Goal: Entertainment & Leisure: Consume media (video, audio)

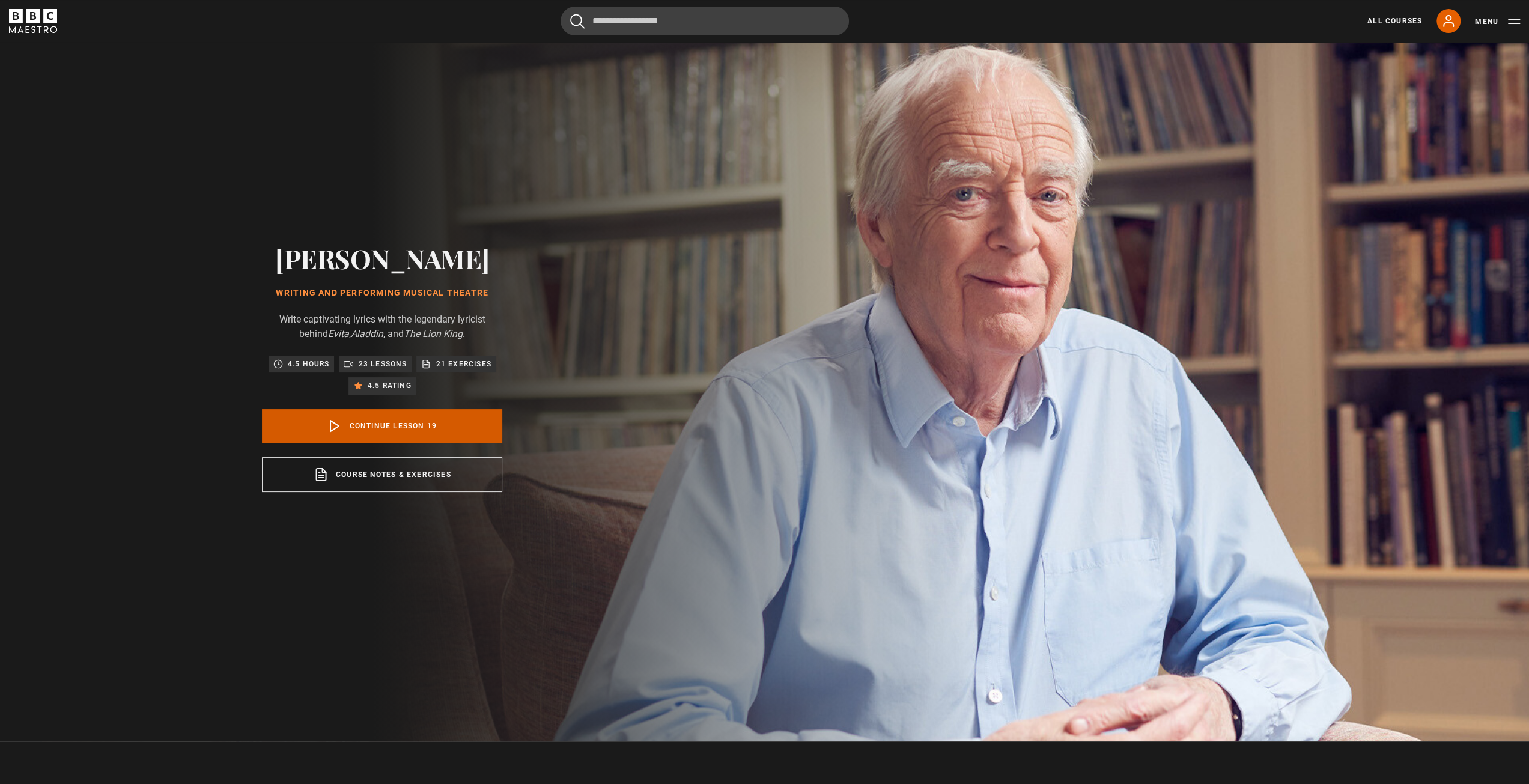
scroll to position [30, 0]
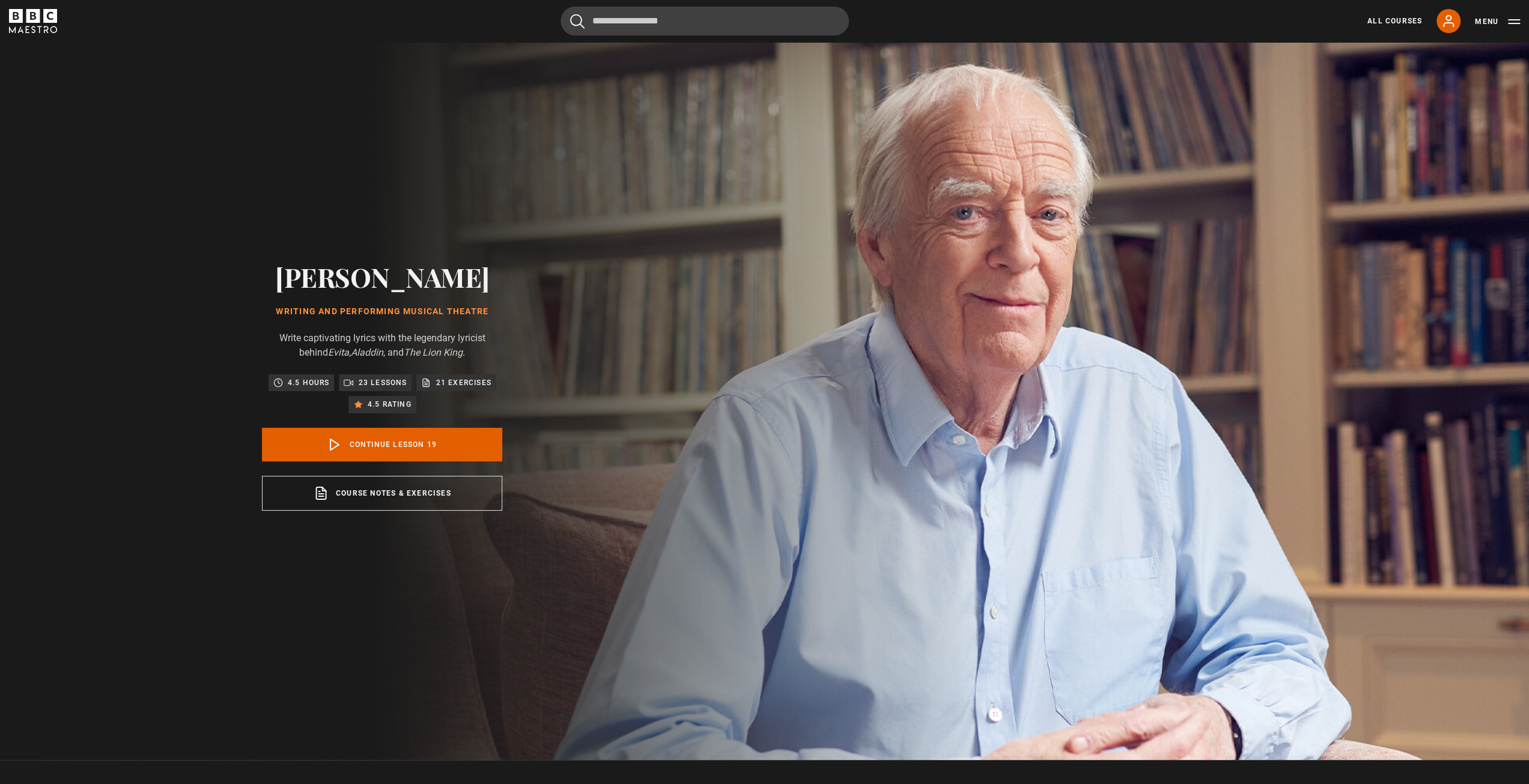
click at [330, 309] on h1 "Writing and Performing Musical Theatre" at bounding box center [382, 312] width 240 height 10
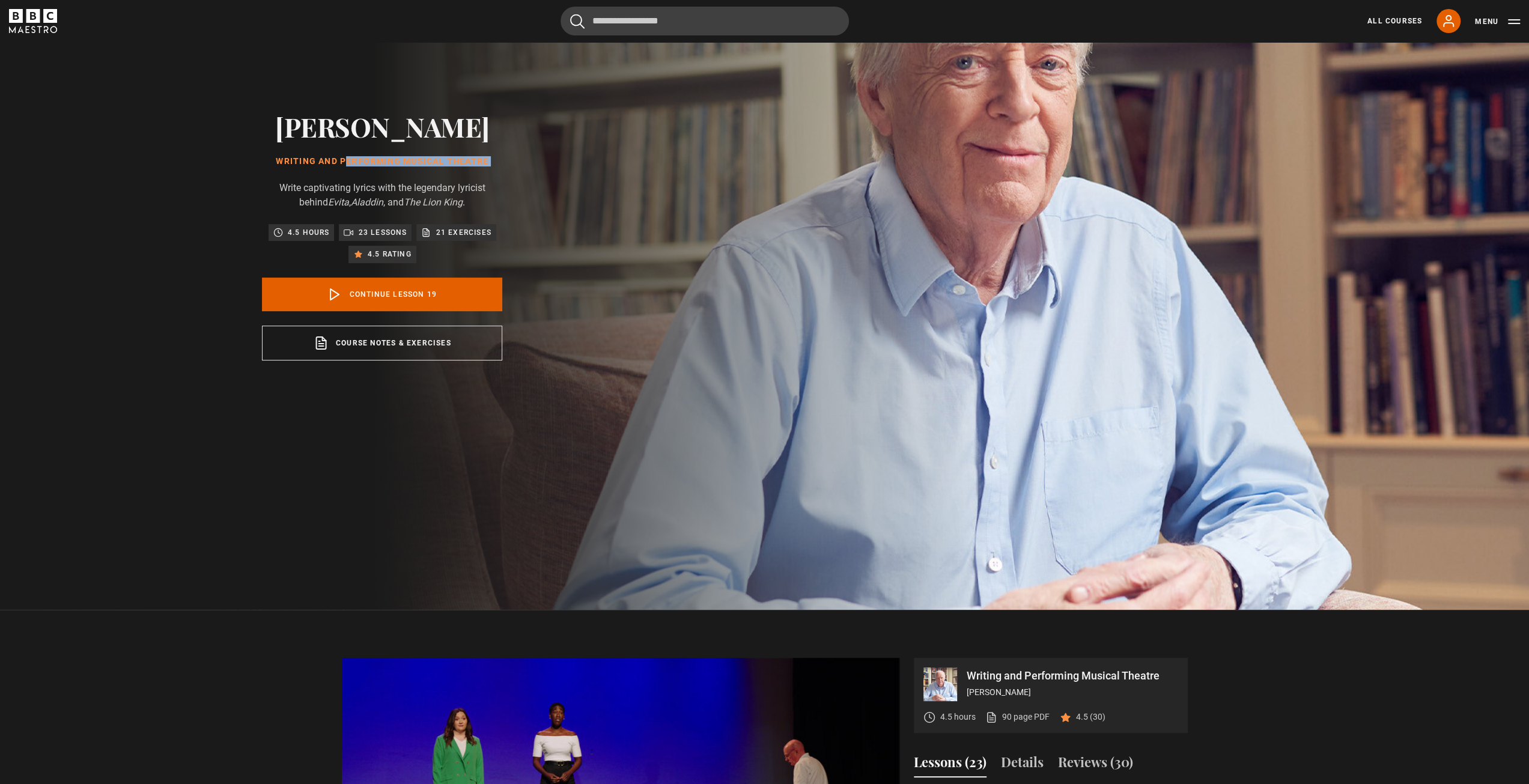
scroll to position [0, 0]
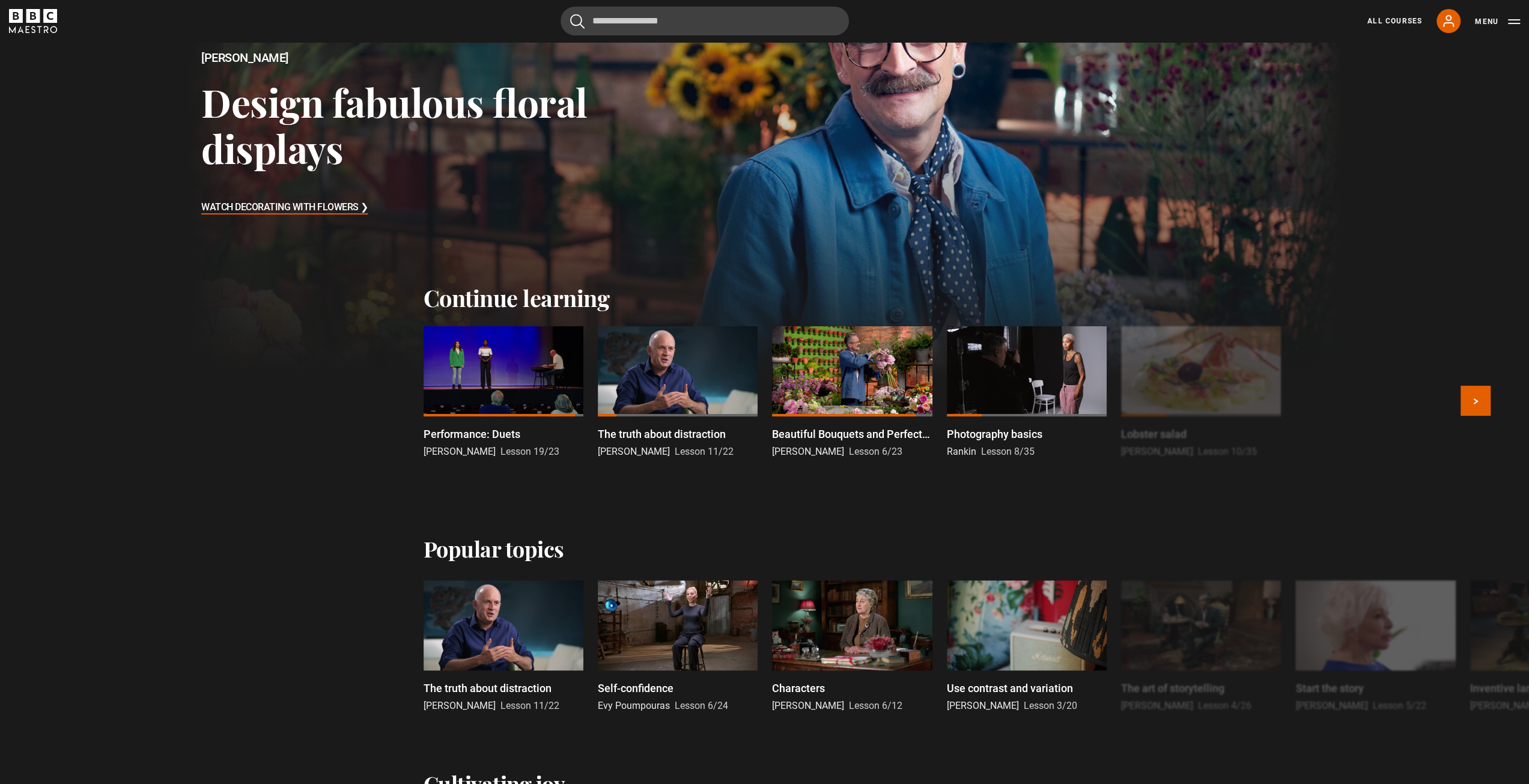
scroll to position [60, 0]
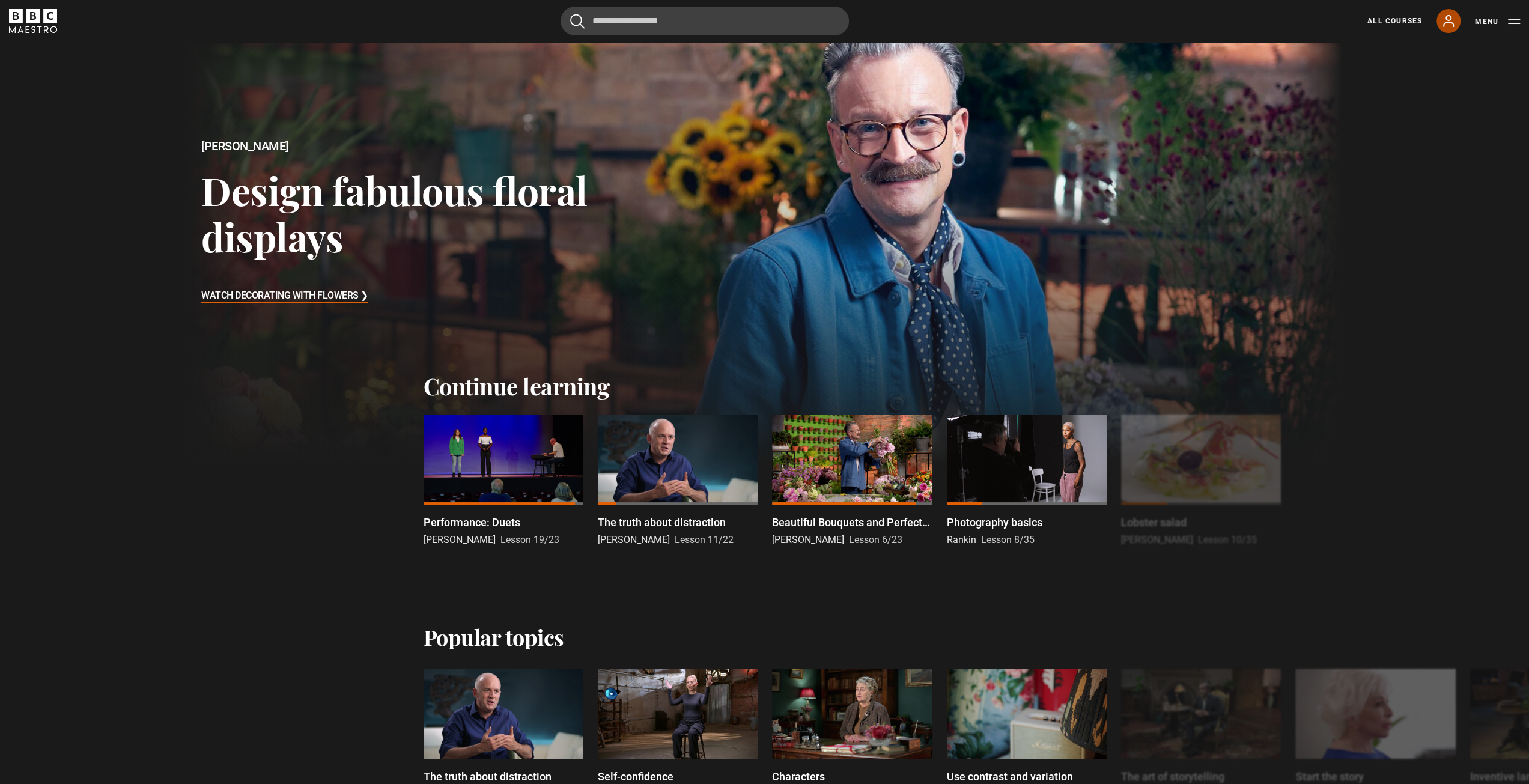
click at [1449, 22] on icon at bounding box center [1449, 20] width 10 height 10
click at [1442, 27] on icon at bounding box center [1449, 21] width 14 height 14
click at [1396, 23] on link "All Courses" at bounding box center [1395, 20] width 55 height 10
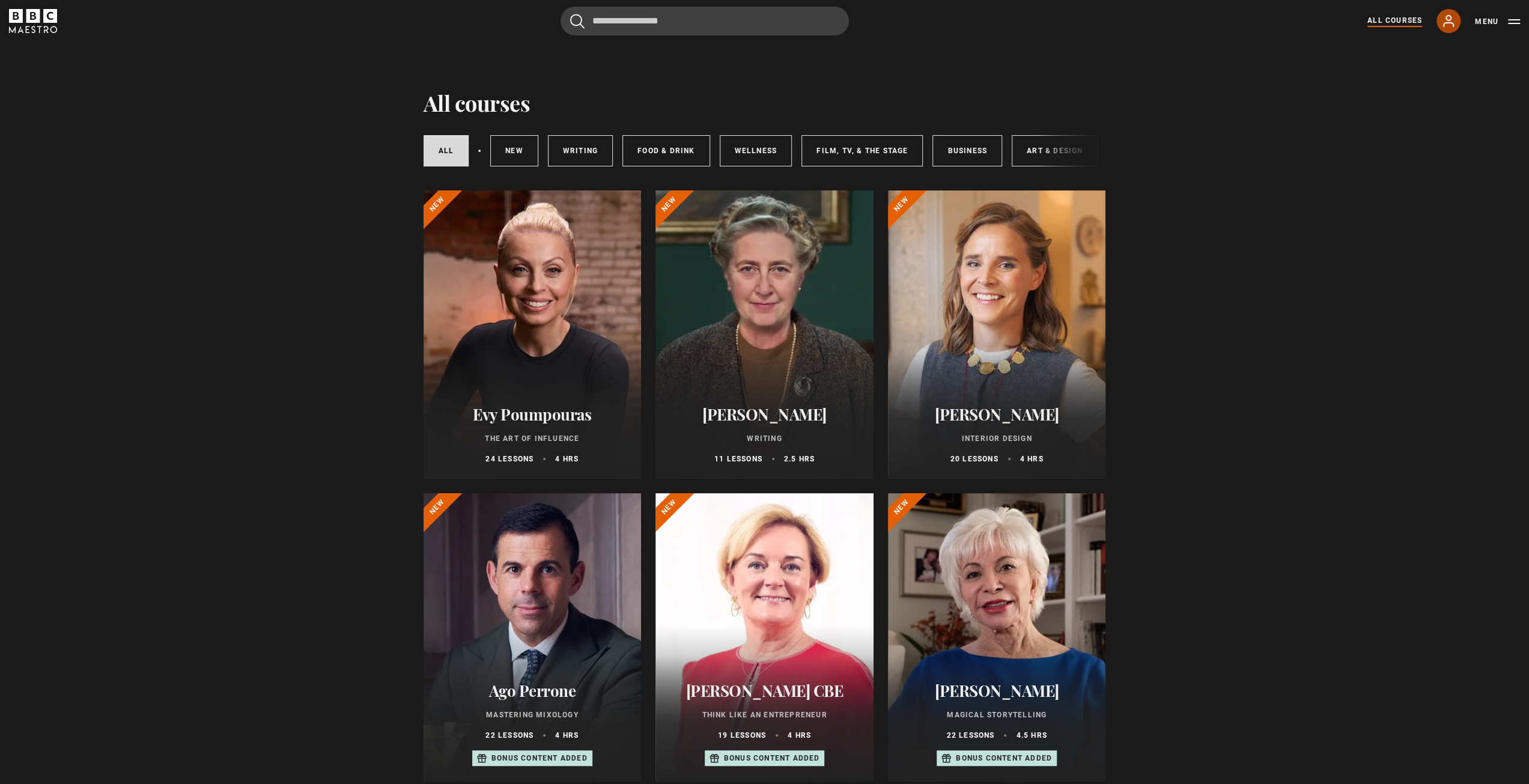
click at [1452, 26] on icon at bounding box center [1449, 20] width 10 height 10
click at [1509, 26] on button "Menu" at bounding box center [1498, 21] width 45 height 12
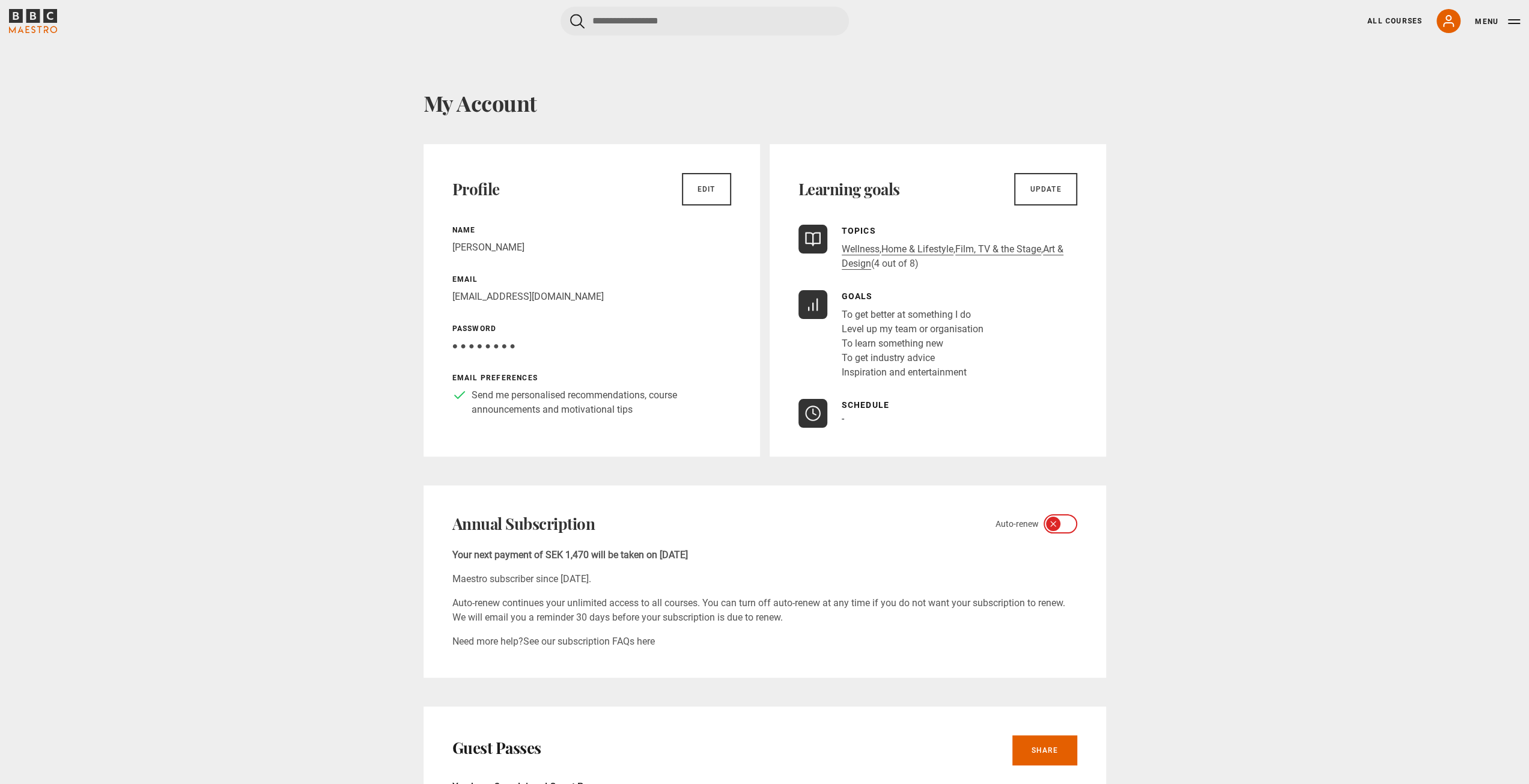
click at [525, 297] on p "finance@attrakti0n.com" at bounding box center [591, 296] width 279 height 14
click at [480, 345] on span "● ● ● ● ● ● ● ●" at bounding box center [484, 345] width 63 height 11
drag, startPoint x: 478, startPoint y: 289, endPoint x: 482, endPoint y: 294, distance: 6.4
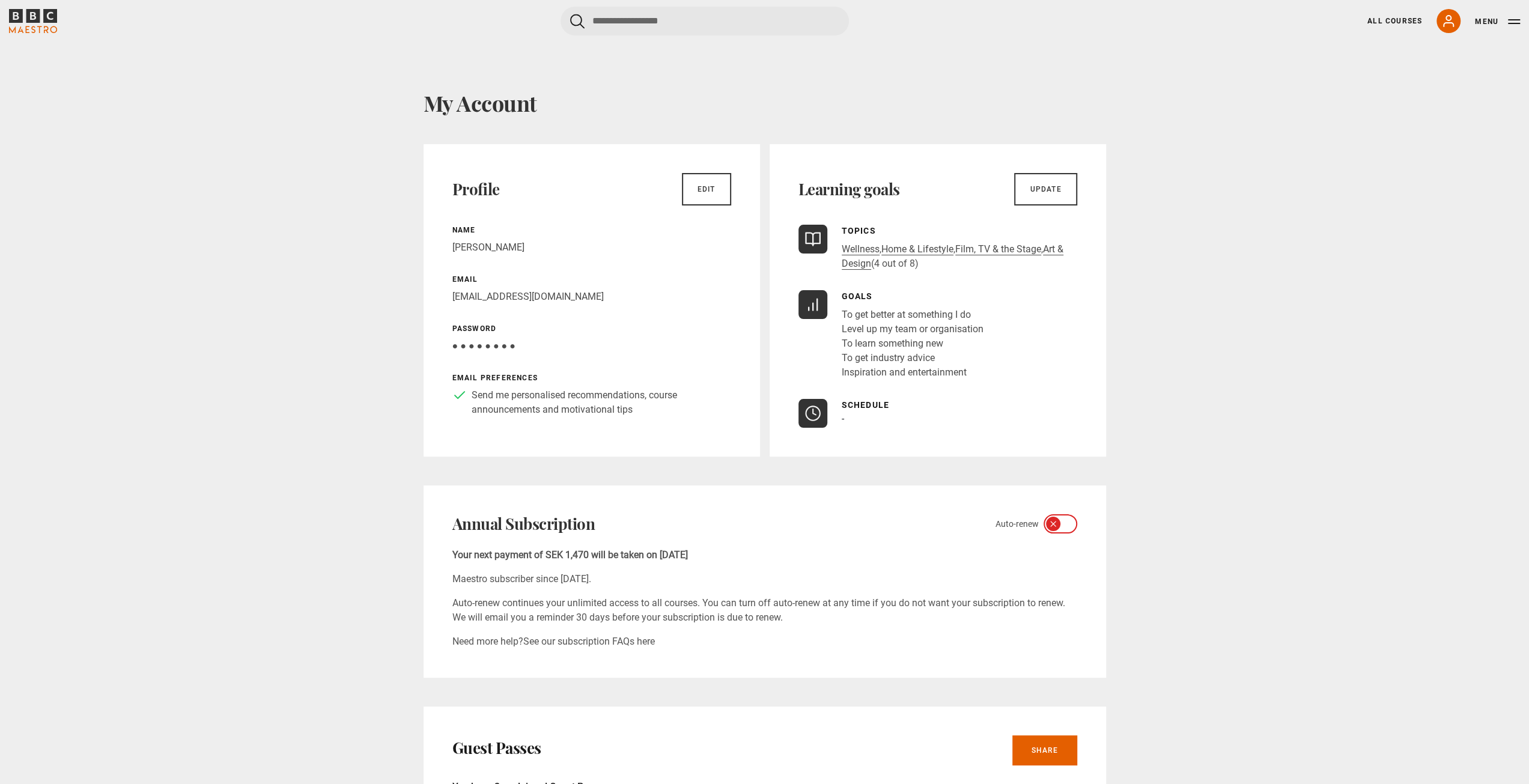
click at [478, 289] on div "Email finance@attrakti0n.com" at bounding box center [591, 288] width 279 height 30
click at [482, 295] on p "finance@attrakti0n.com" at bounding box center [591, 296] width 279 height 14
copy div "finance@attrakti0n.com"
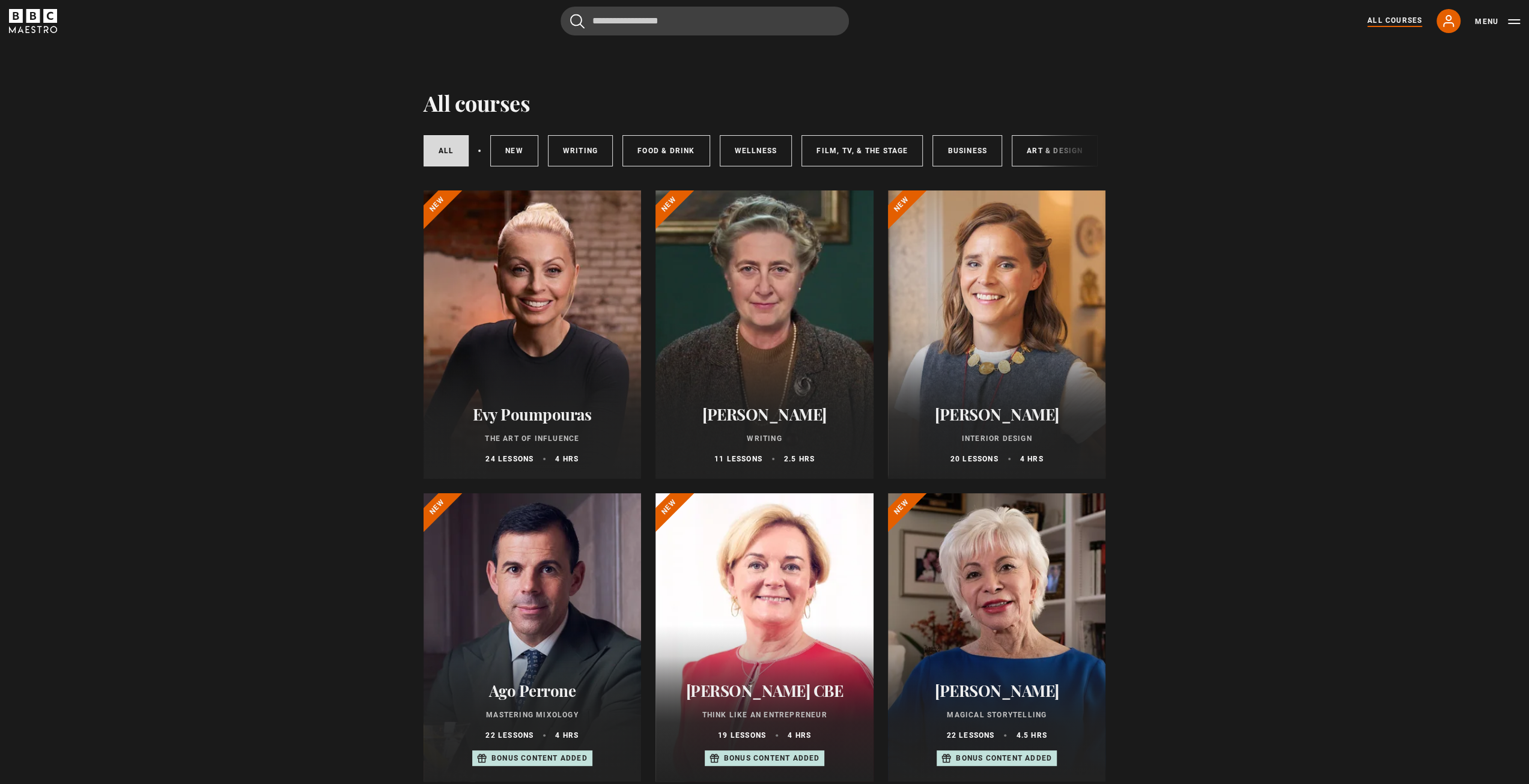
drag, startPoint x: 1301, startPoint y: 367, endPoint x: 1309, endPoint y: 361, distance: 10.0
drag, startPoint x: 1309, startPoint y: 361, endPoint x: 1258, endPoint y: 289, distance: 88.2
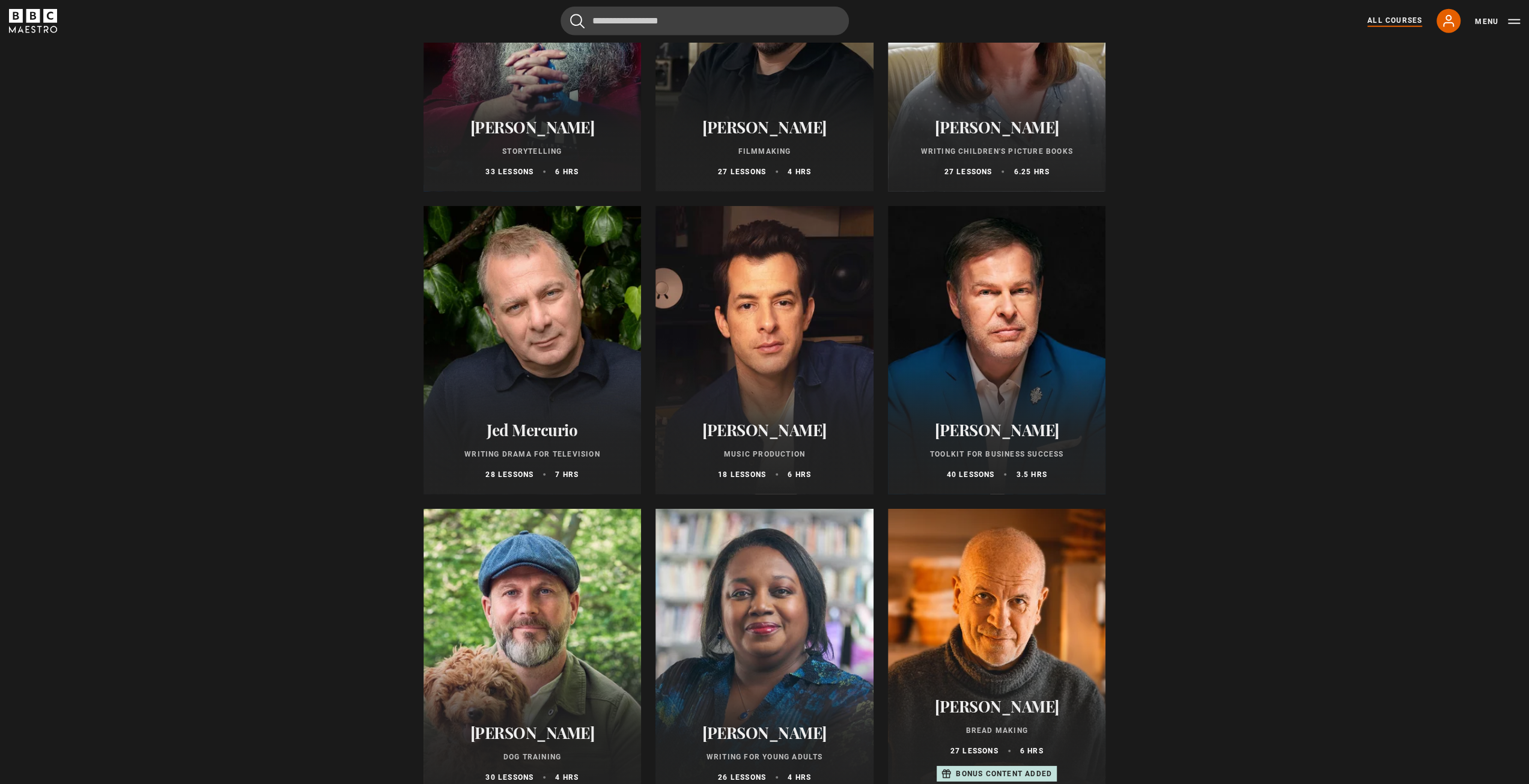
scroll to position [3304, 0]
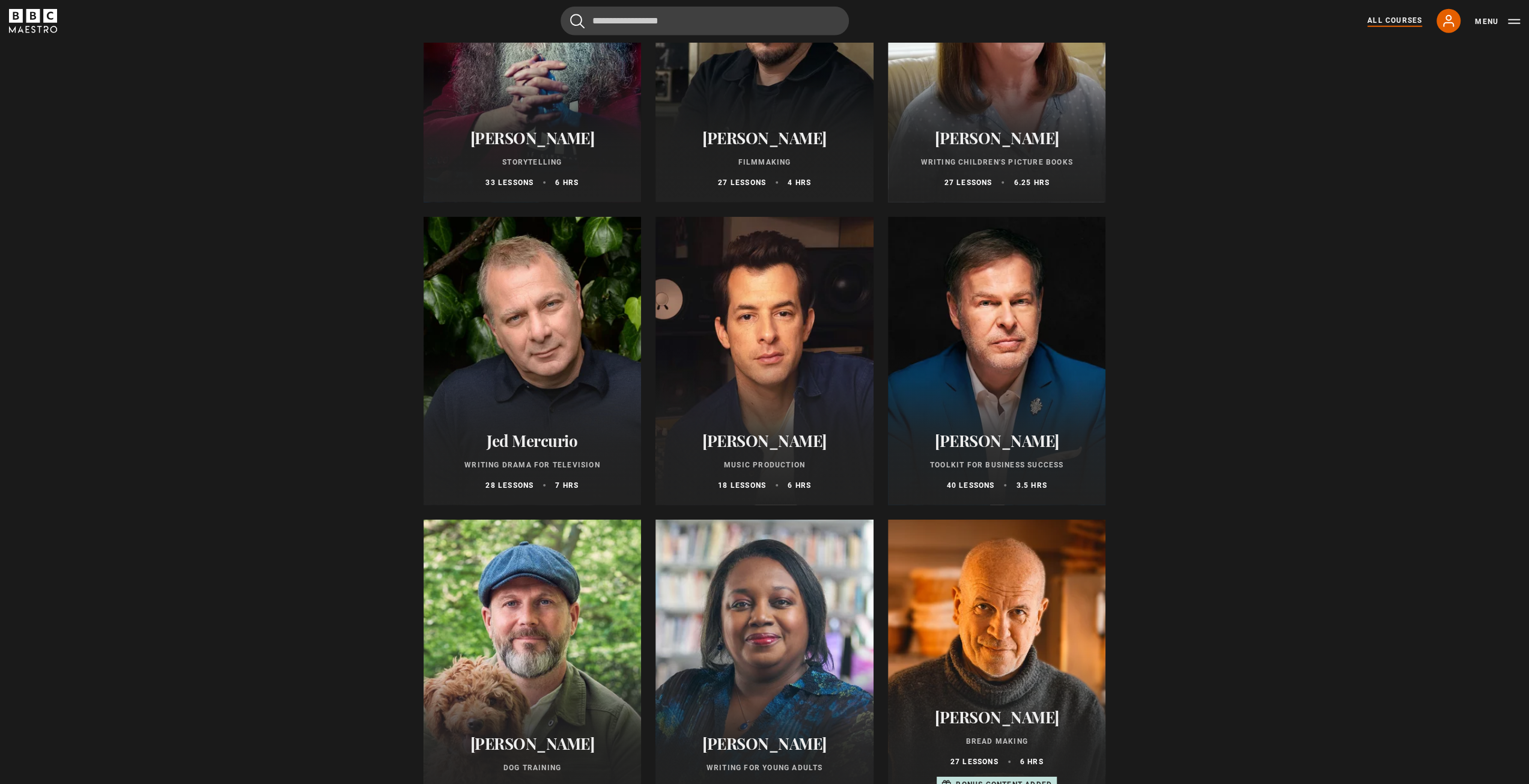
drag, startPoint x: 1286, startPoint y: 590, endPoint x: 1285, endPoint y: 573, distance: 17.0
drag, startPoint x: 1285, startPoint y: 573, endPoint x: 1230, endPoint y: 651, distance: 95.4
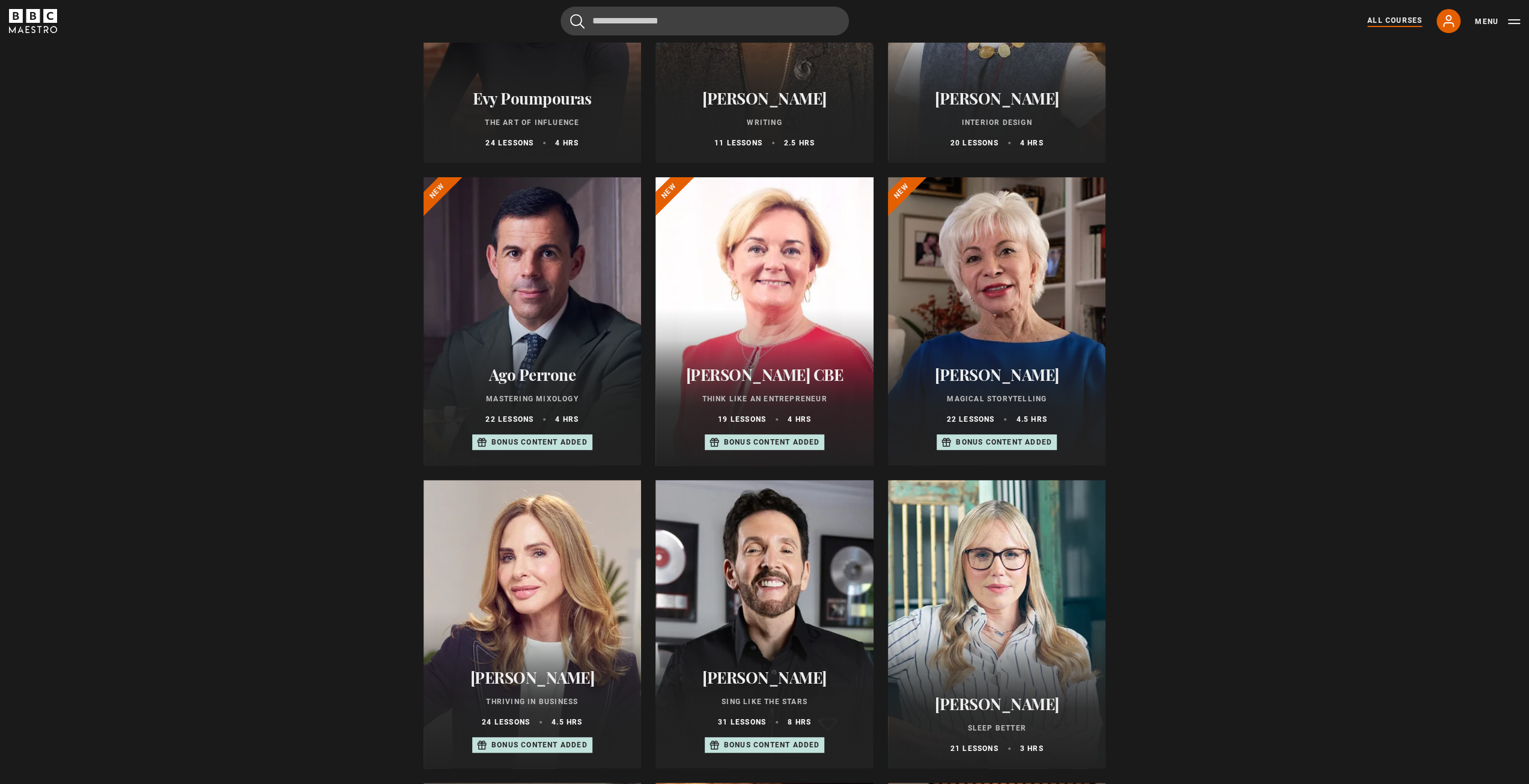
scroll to position [0, 0]
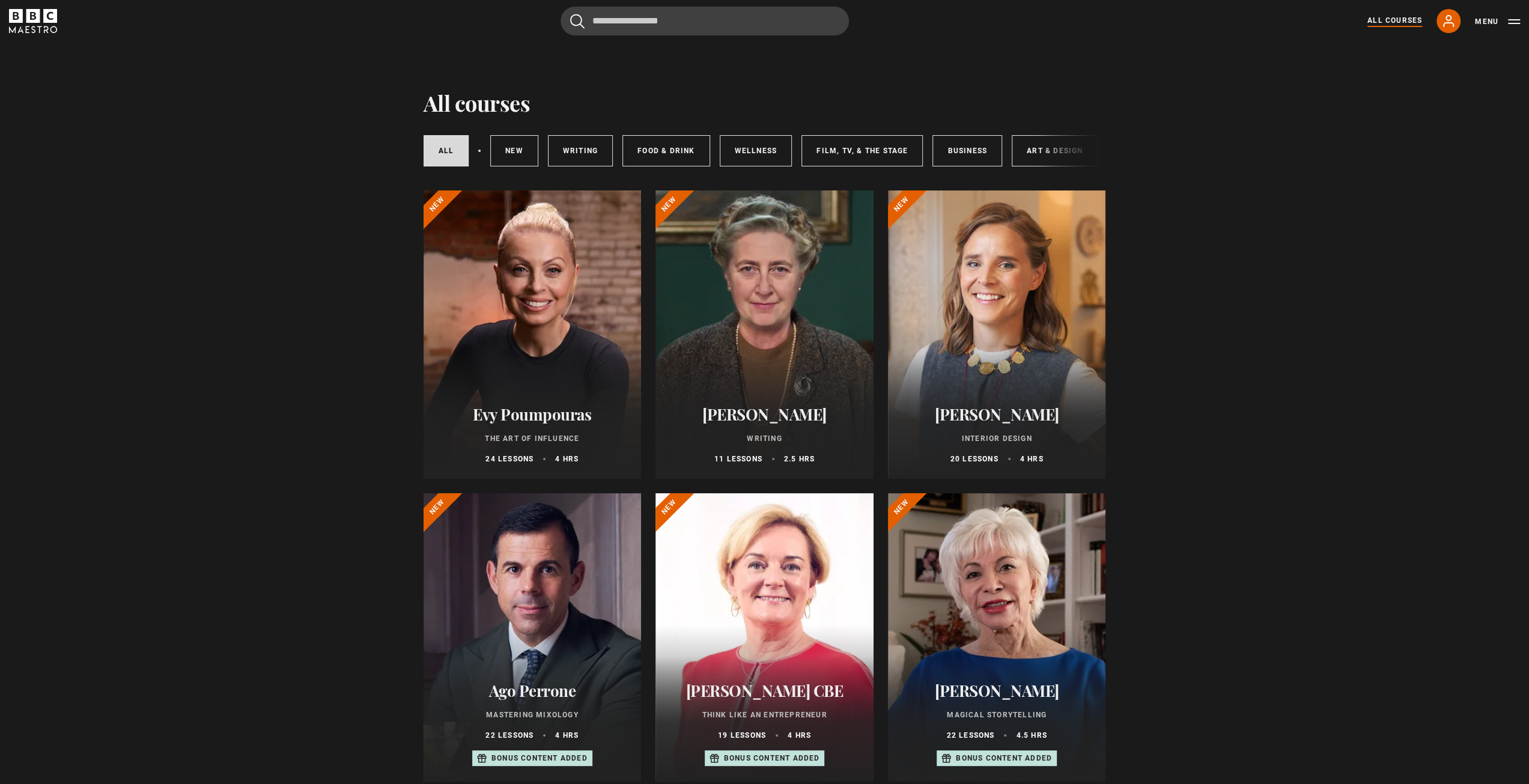
drag, startPoint x: 1223, startPoint y: 618, endPoint x: 1216, endPoint y: 324, distance: 294.1
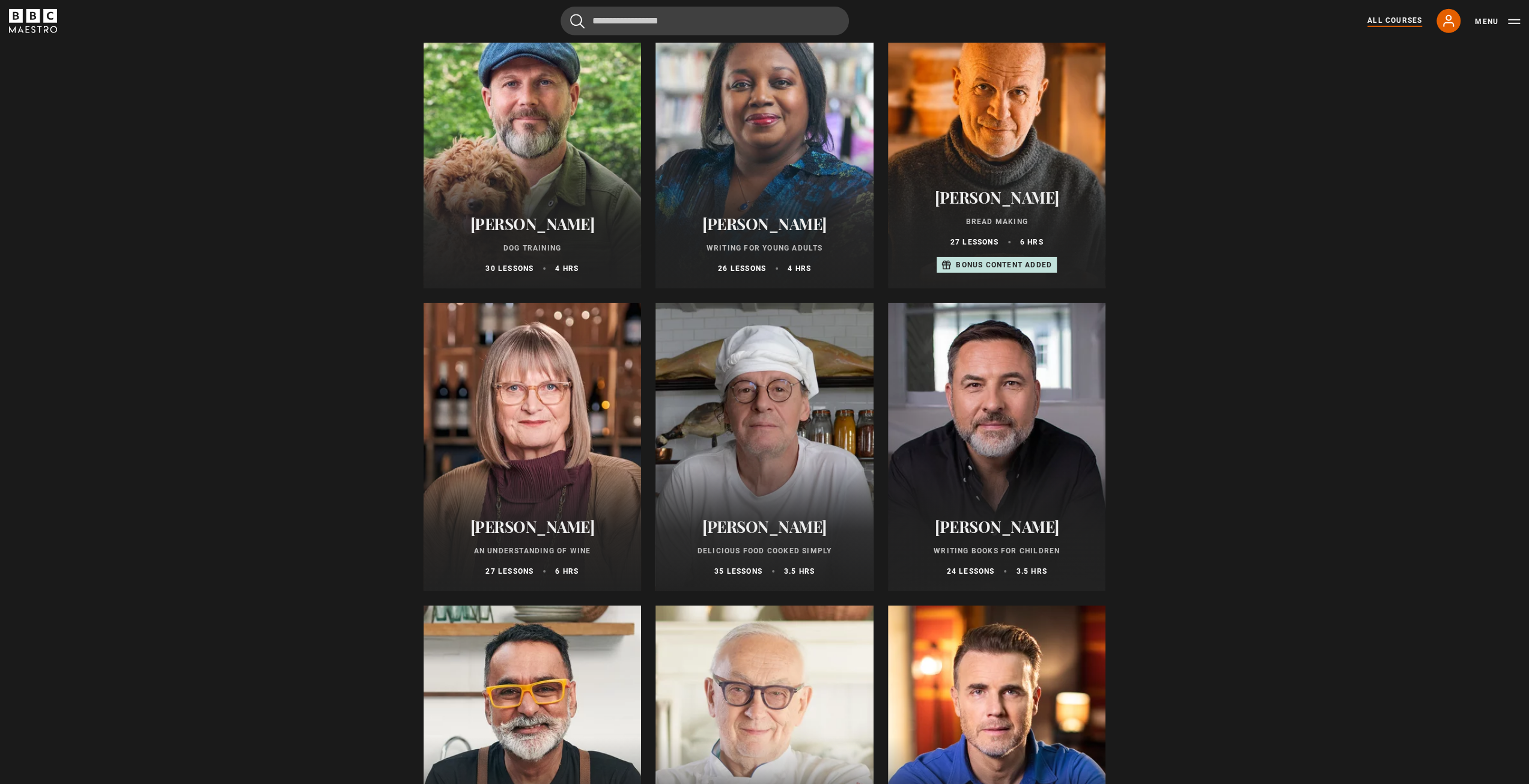
scroll to position [3844, 0]
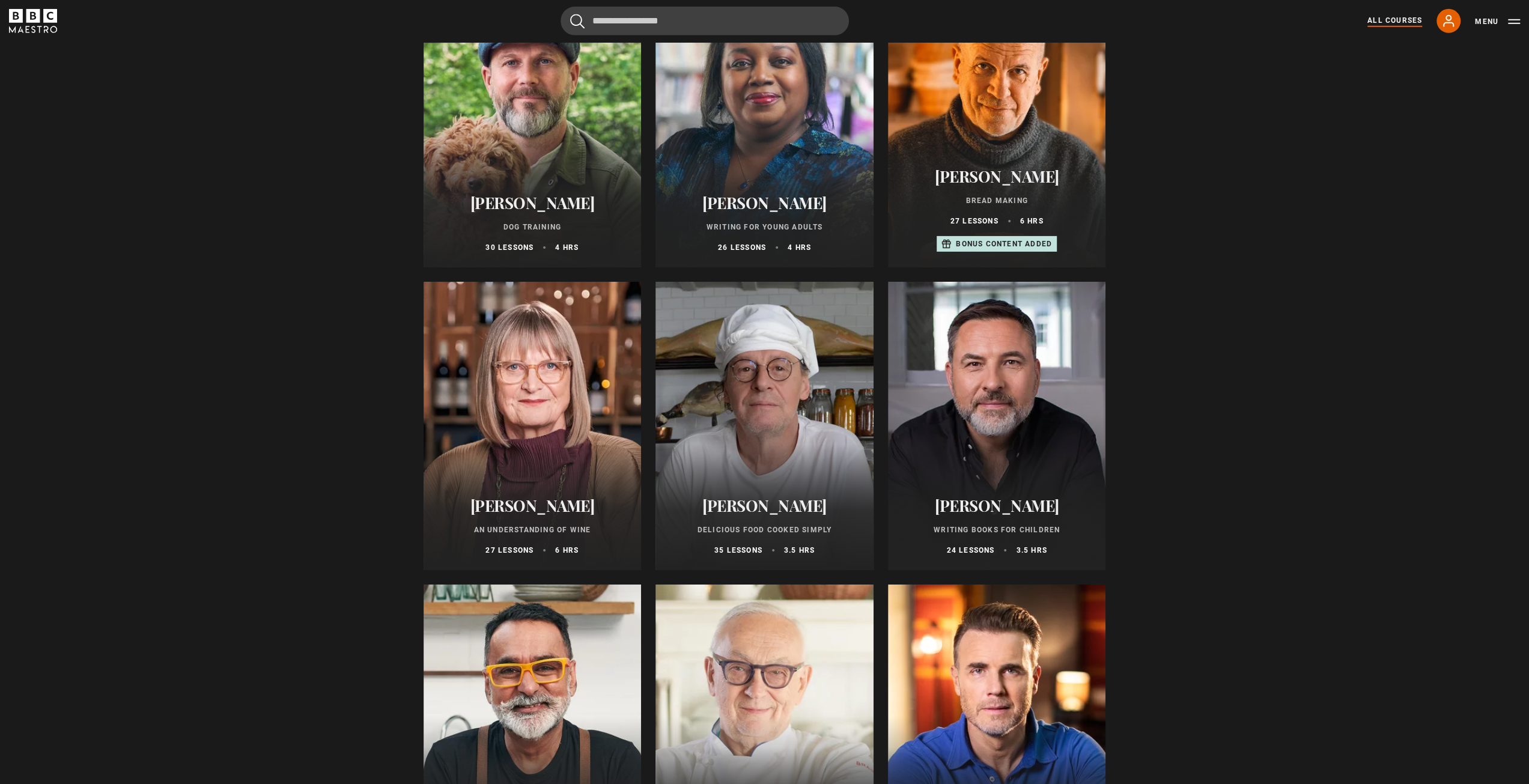
click at [727, 469] on div at bounding box center [764, 426] width 218 height 288
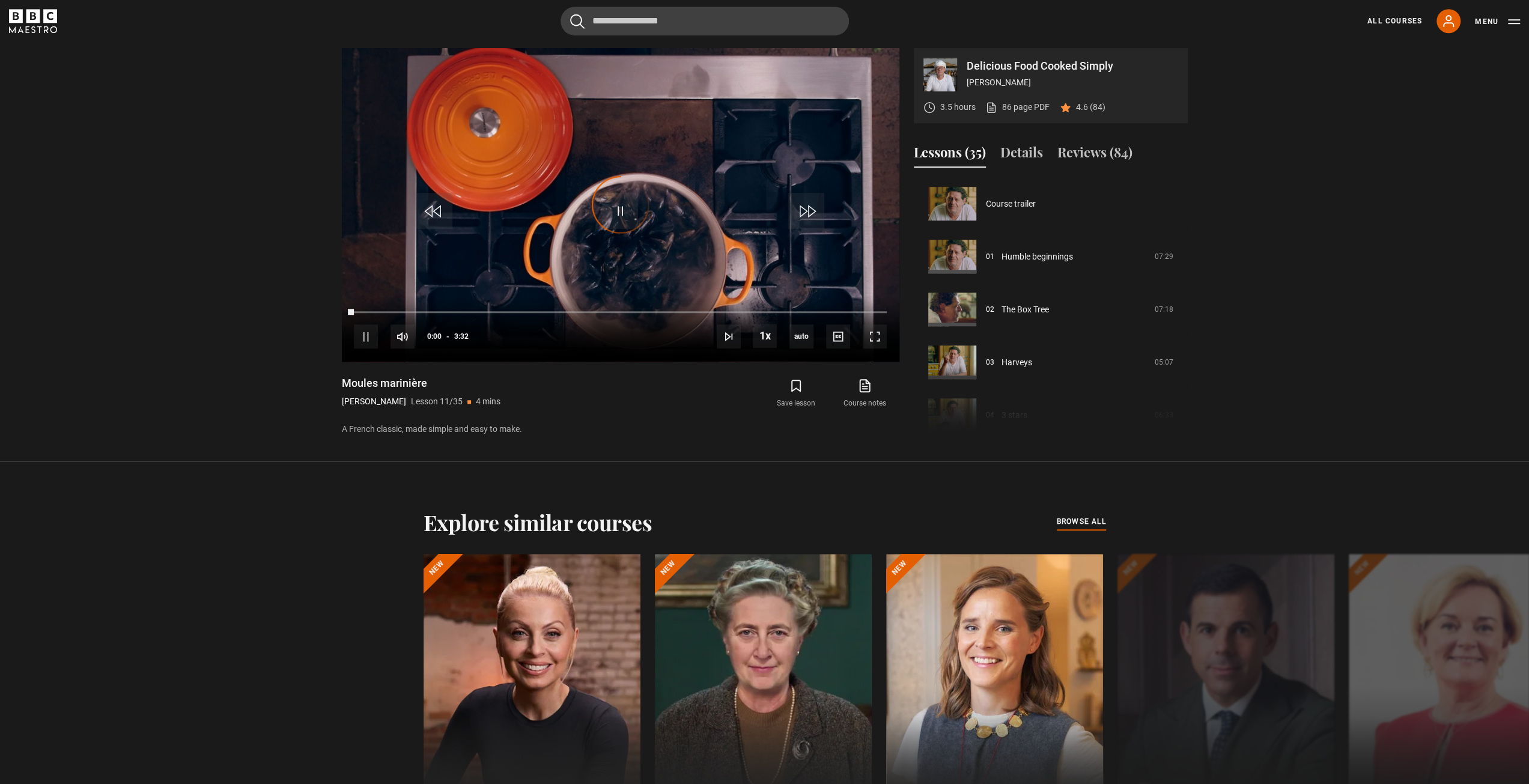
scroll to position [529, 0]
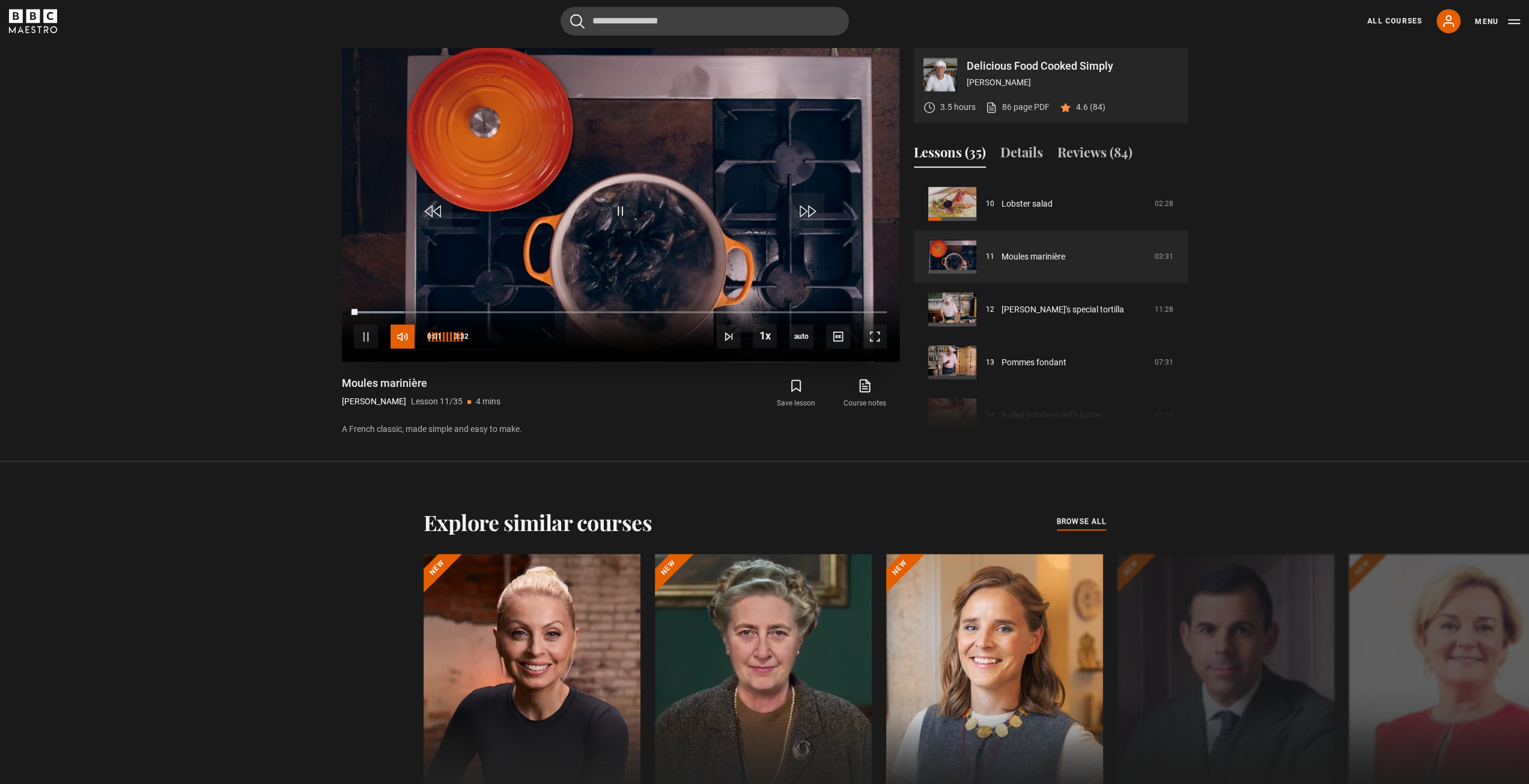
click at [399, 334] on span "Video Player" at bounding box center [403, 337] width 24 height 24
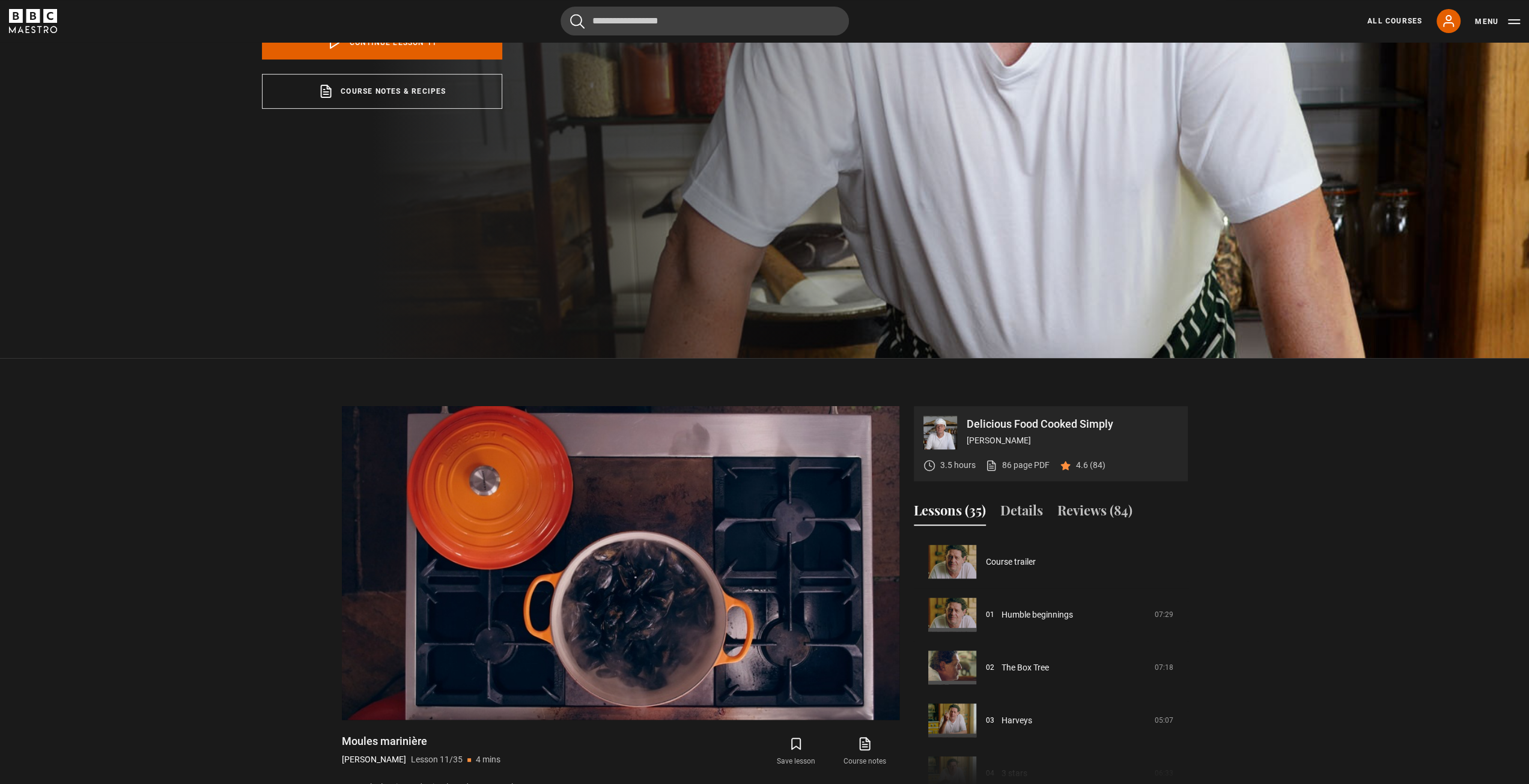
scroll to position [430, 0]
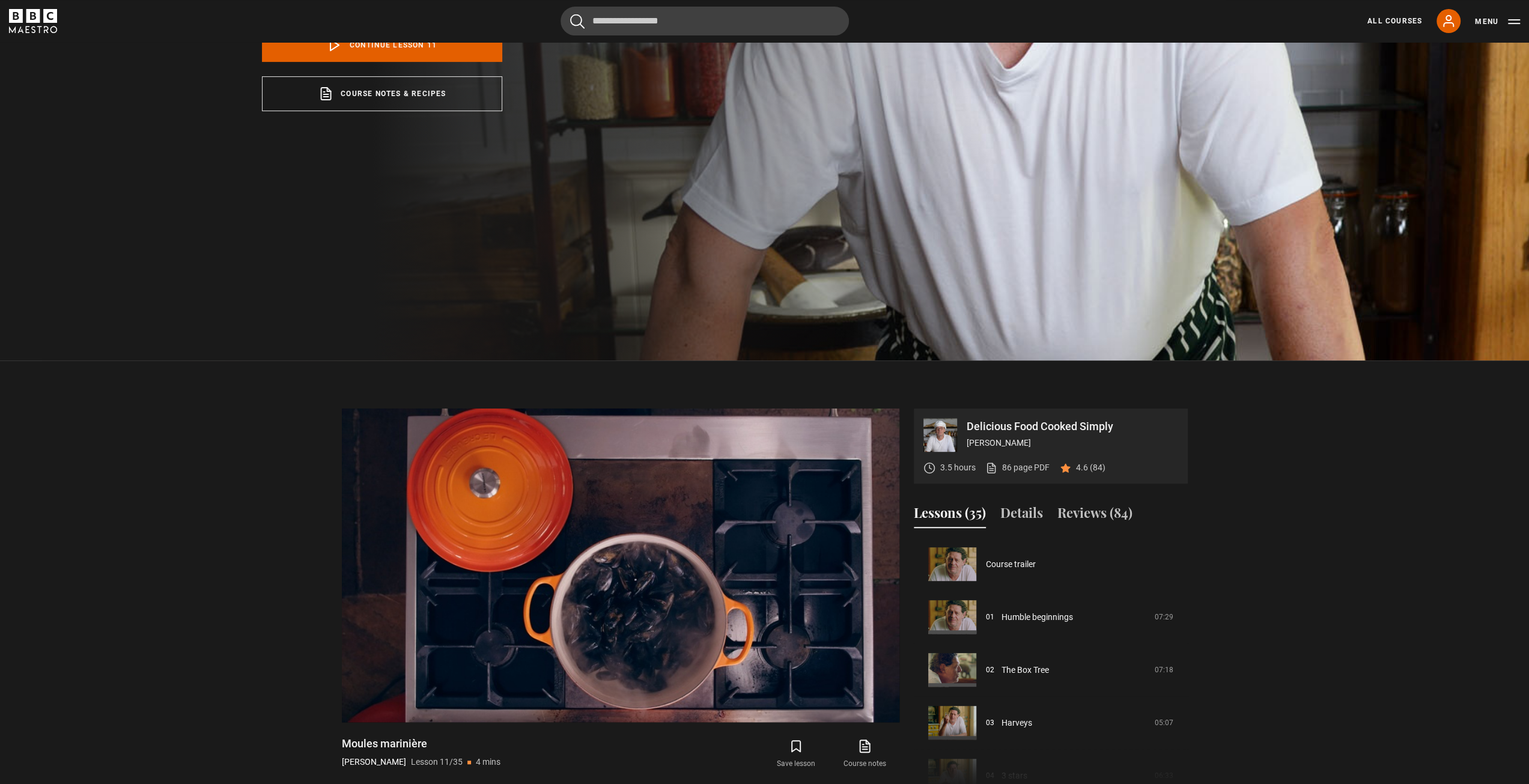
drag, startPoint x: 1366, startPoint y: 526, endPoint x: 1271, endPoint y: 643, distance: 150.7
click at [1271, 643] on section "Delicious Food Cooked Simply Marco Pierre White 3.5 hours 86 page PDF (opens in…" at bounding box center [764, 591] width 1529 height 461
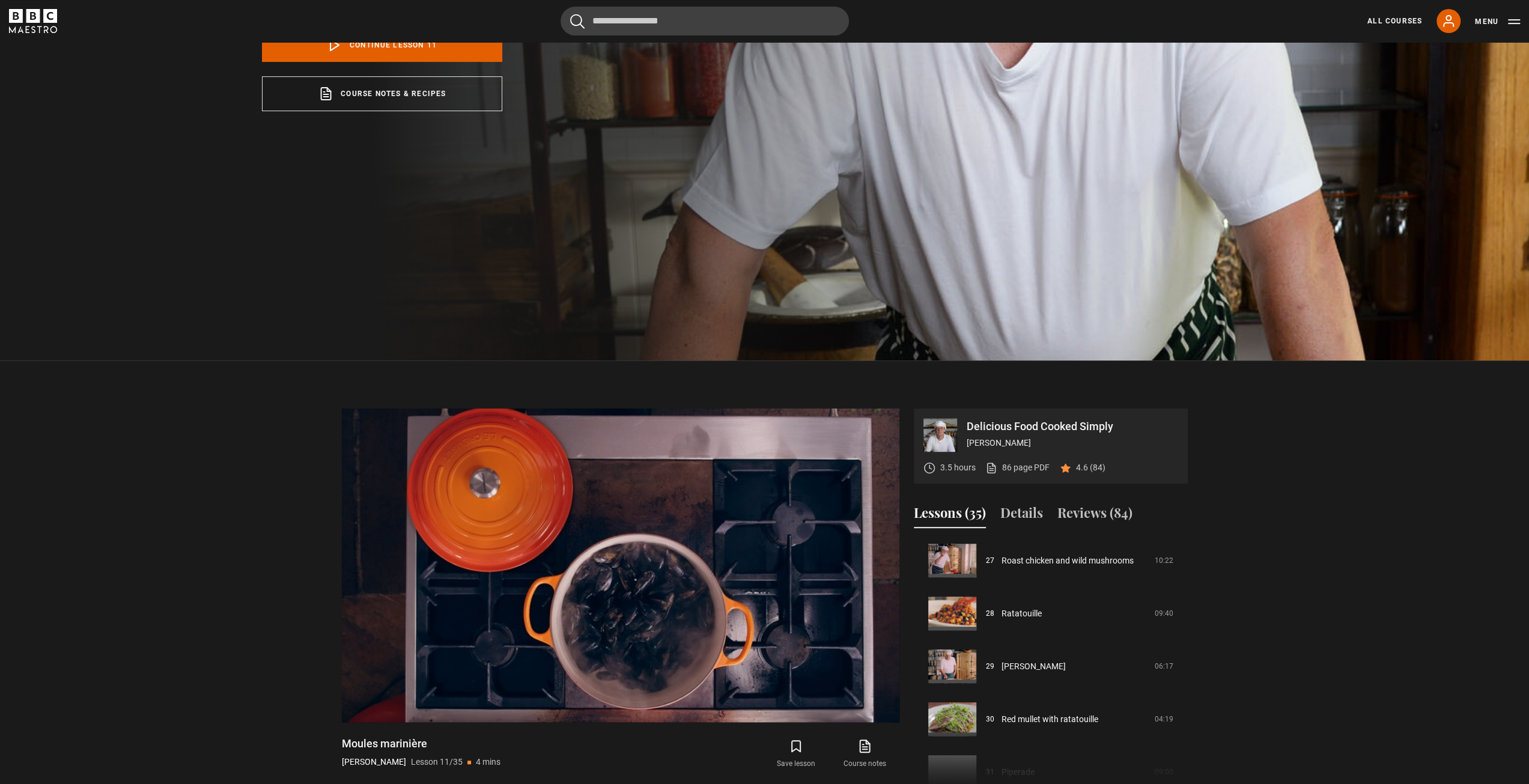
scroll to position [1442, 0]
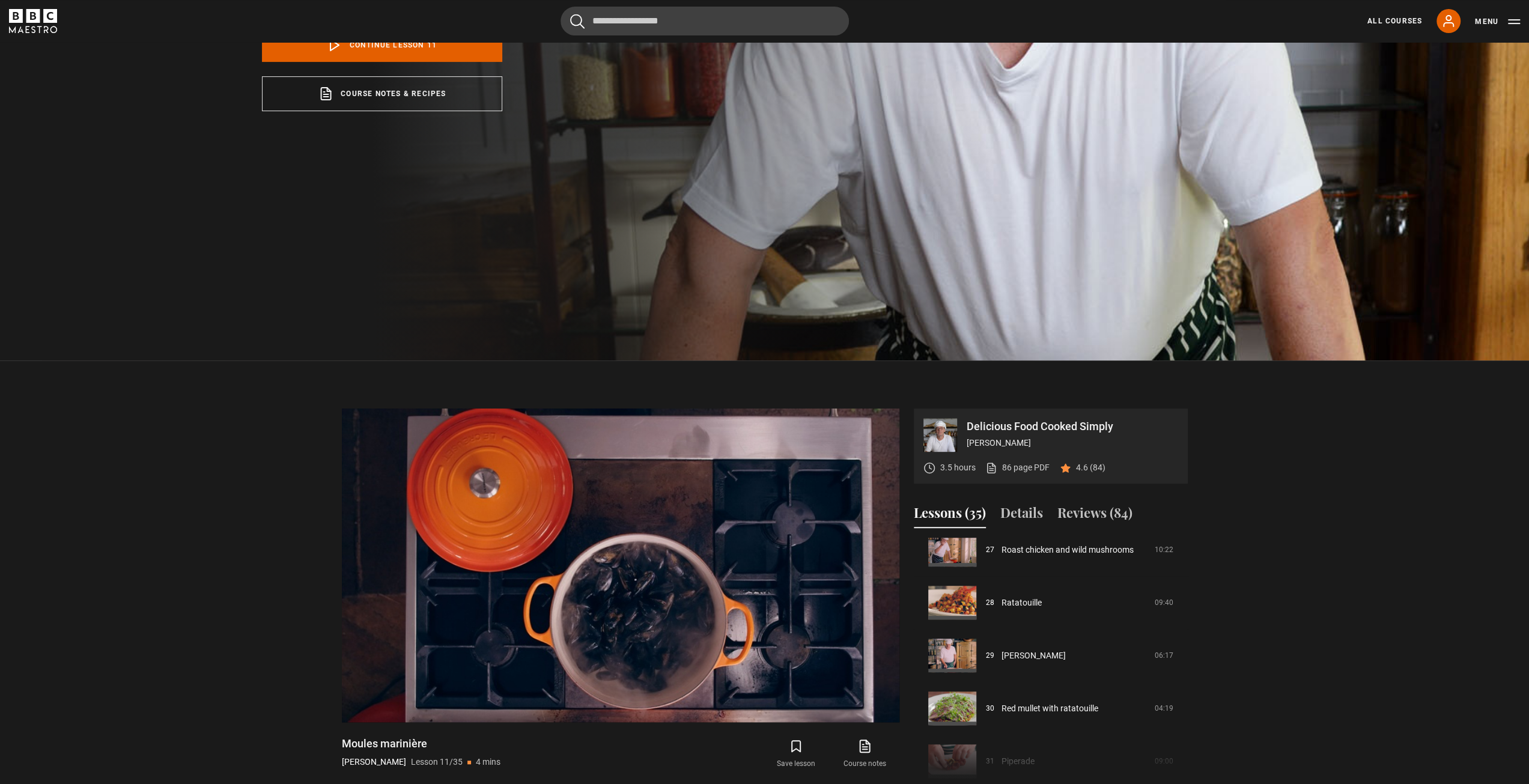
click at [19, 20] on icon "BBC Maestro" at bounding box center [15, 15] width 14 height 14
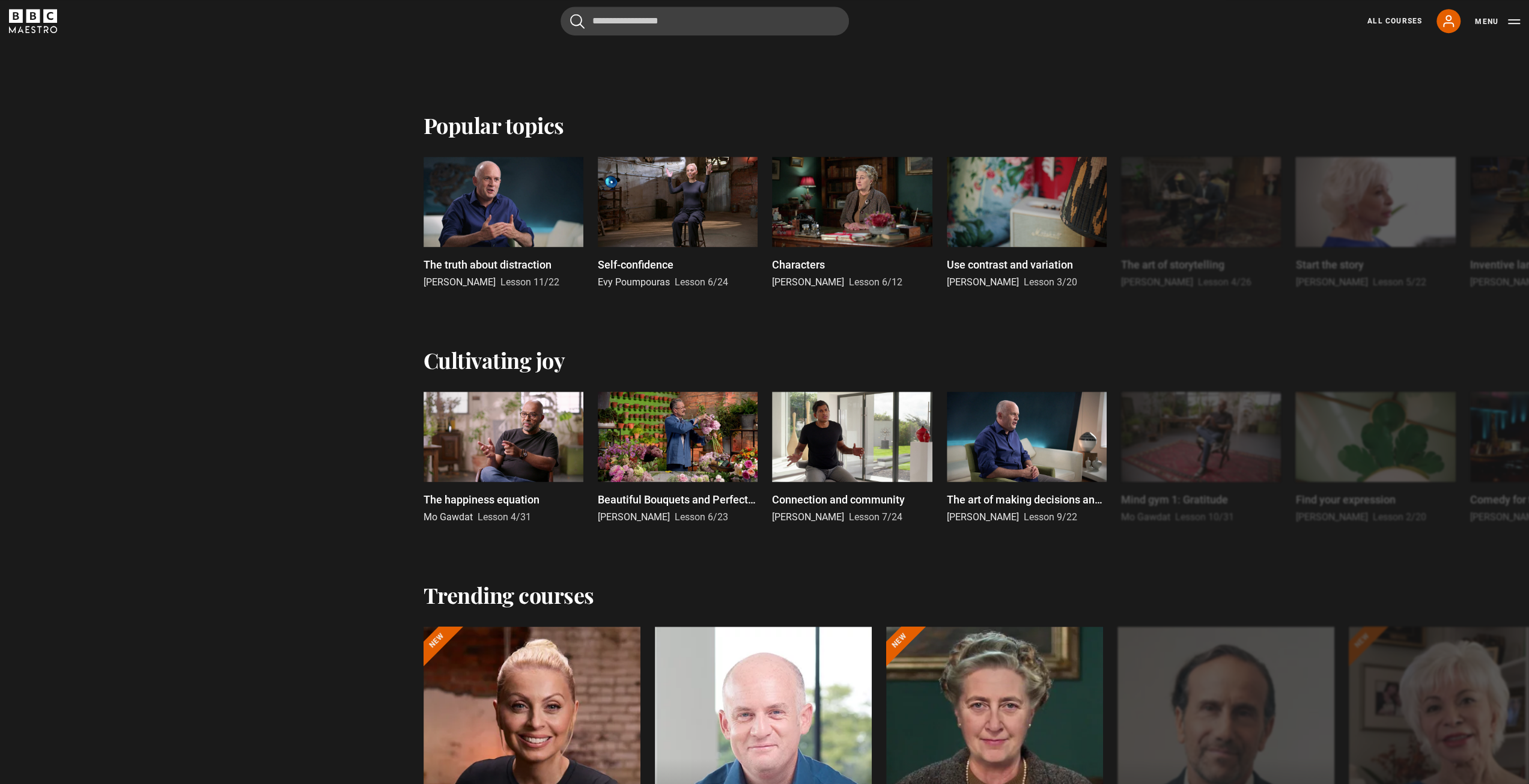
scroll to position [541, 0]
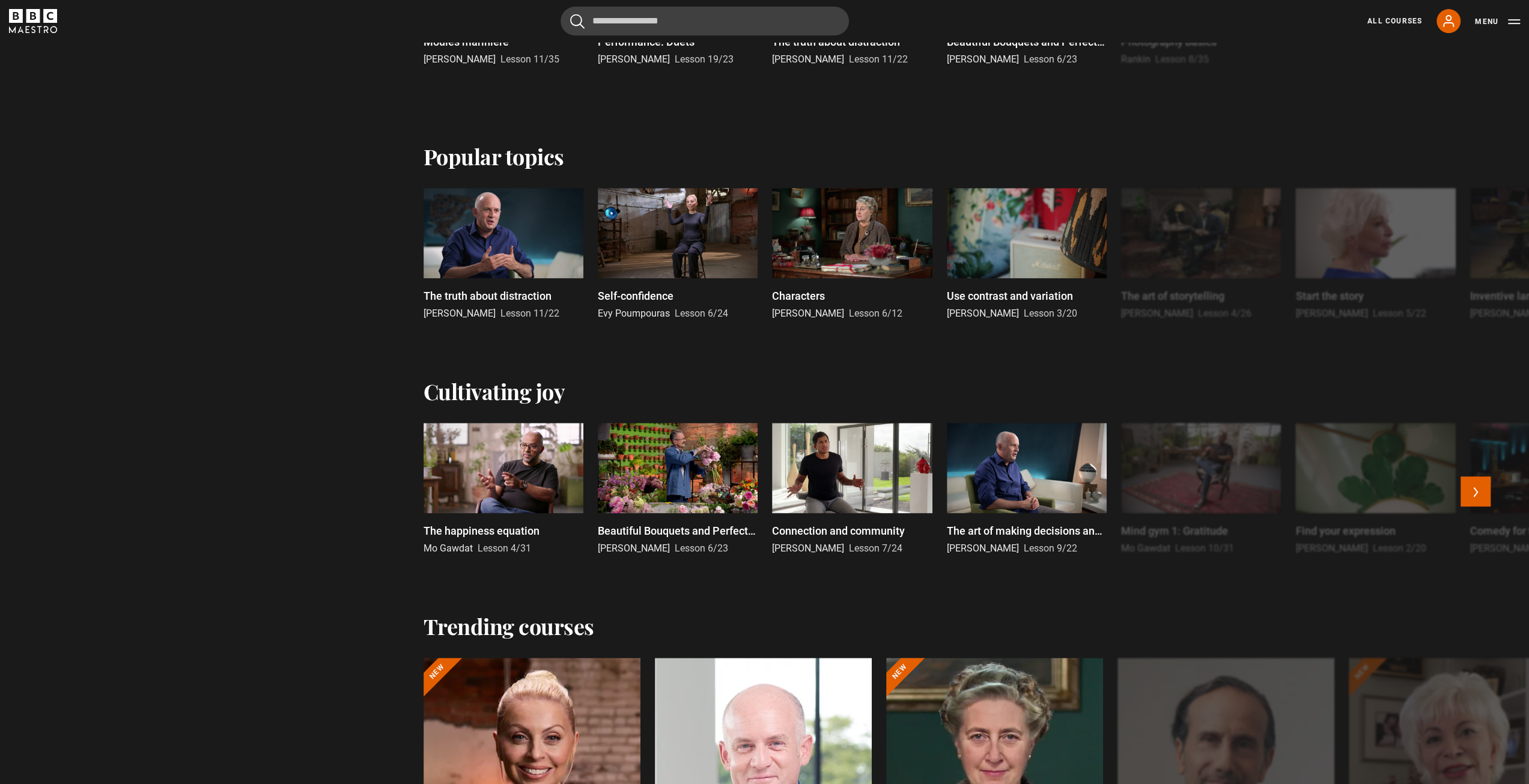
click at [1043, 488] on div at bounding box center [1026, 468] width 160 height 90
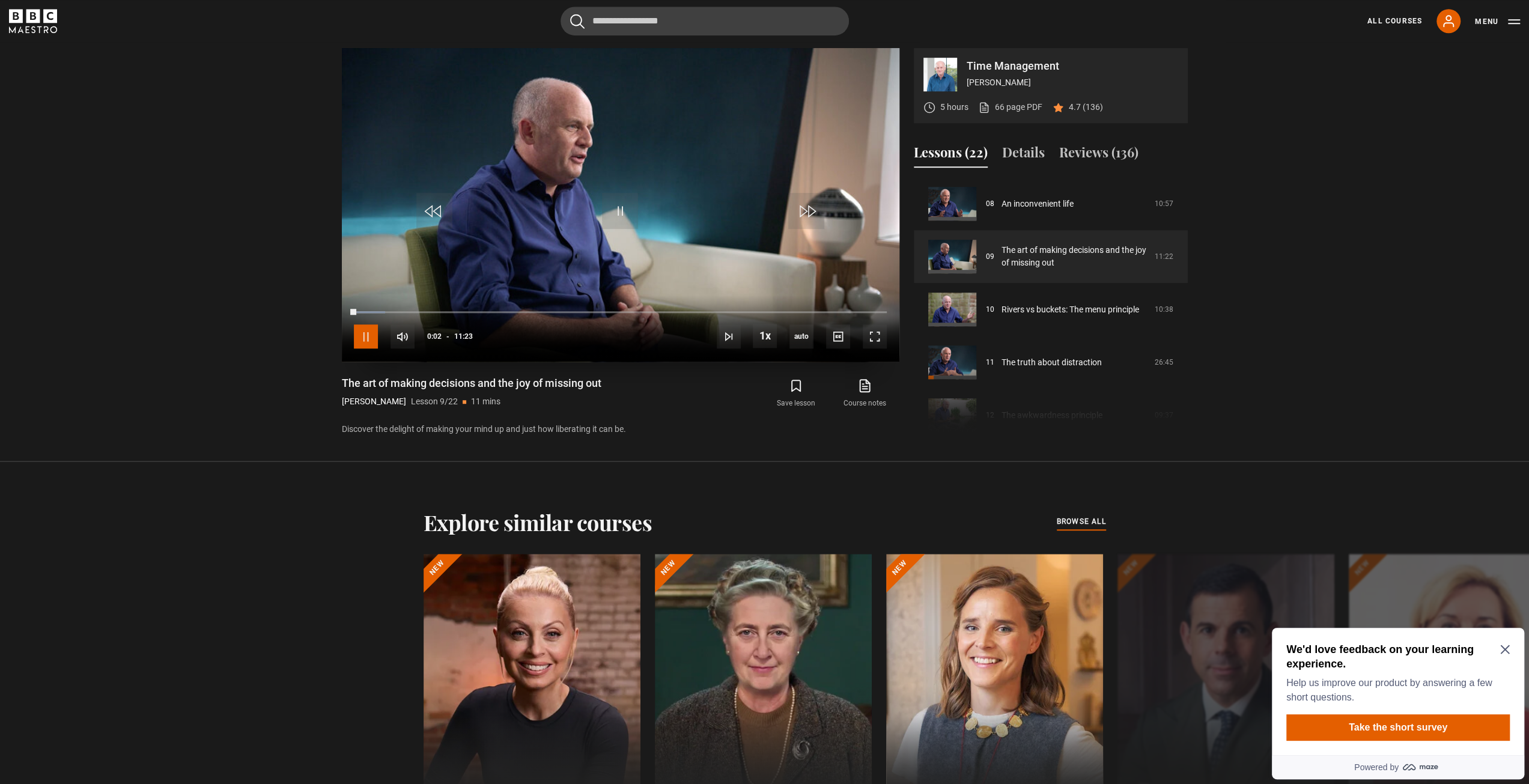
click at [358, 337] on span "Video Player" at bounding box center [366, 337] width 24 height 24
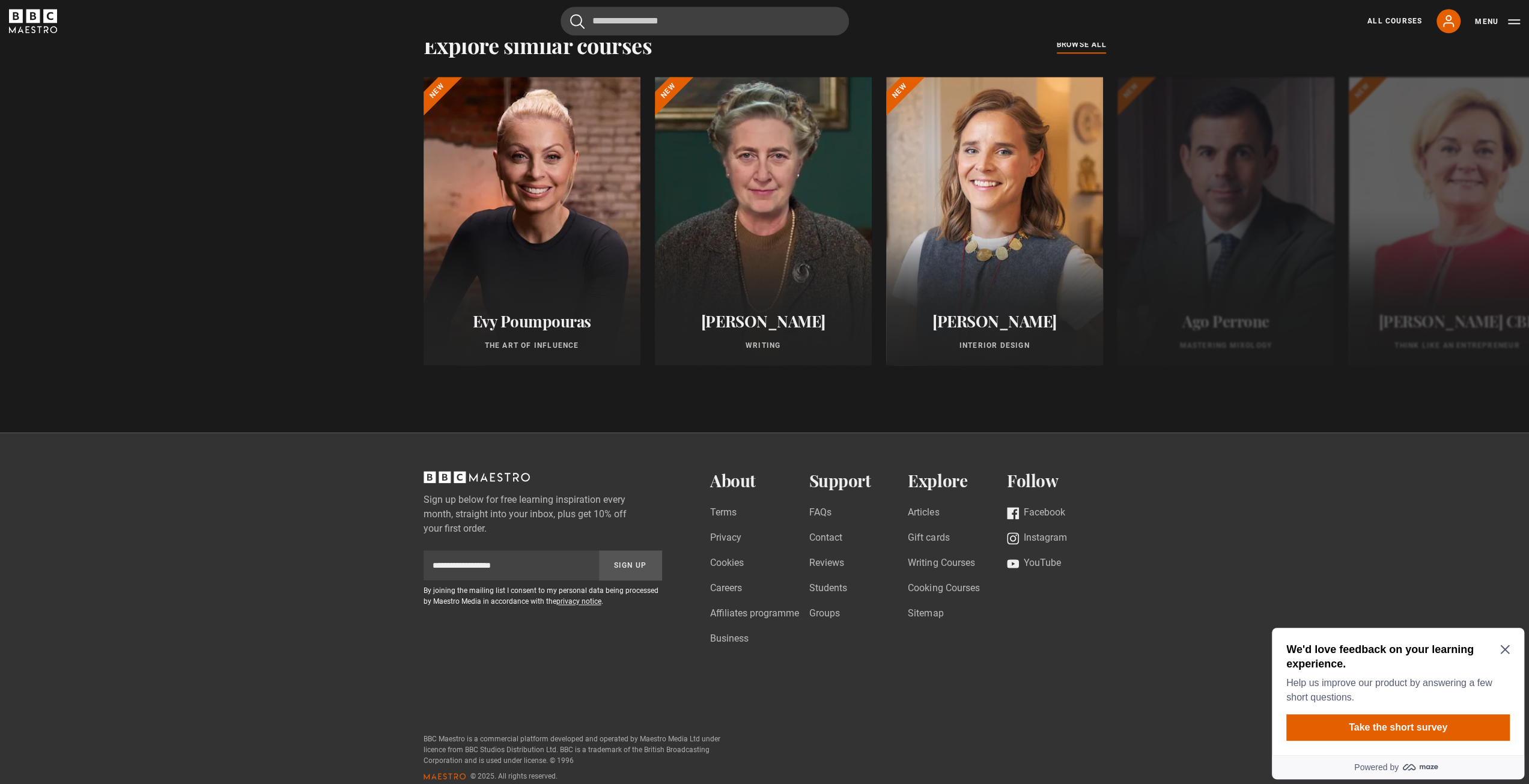
scroll to position [1270, 0]
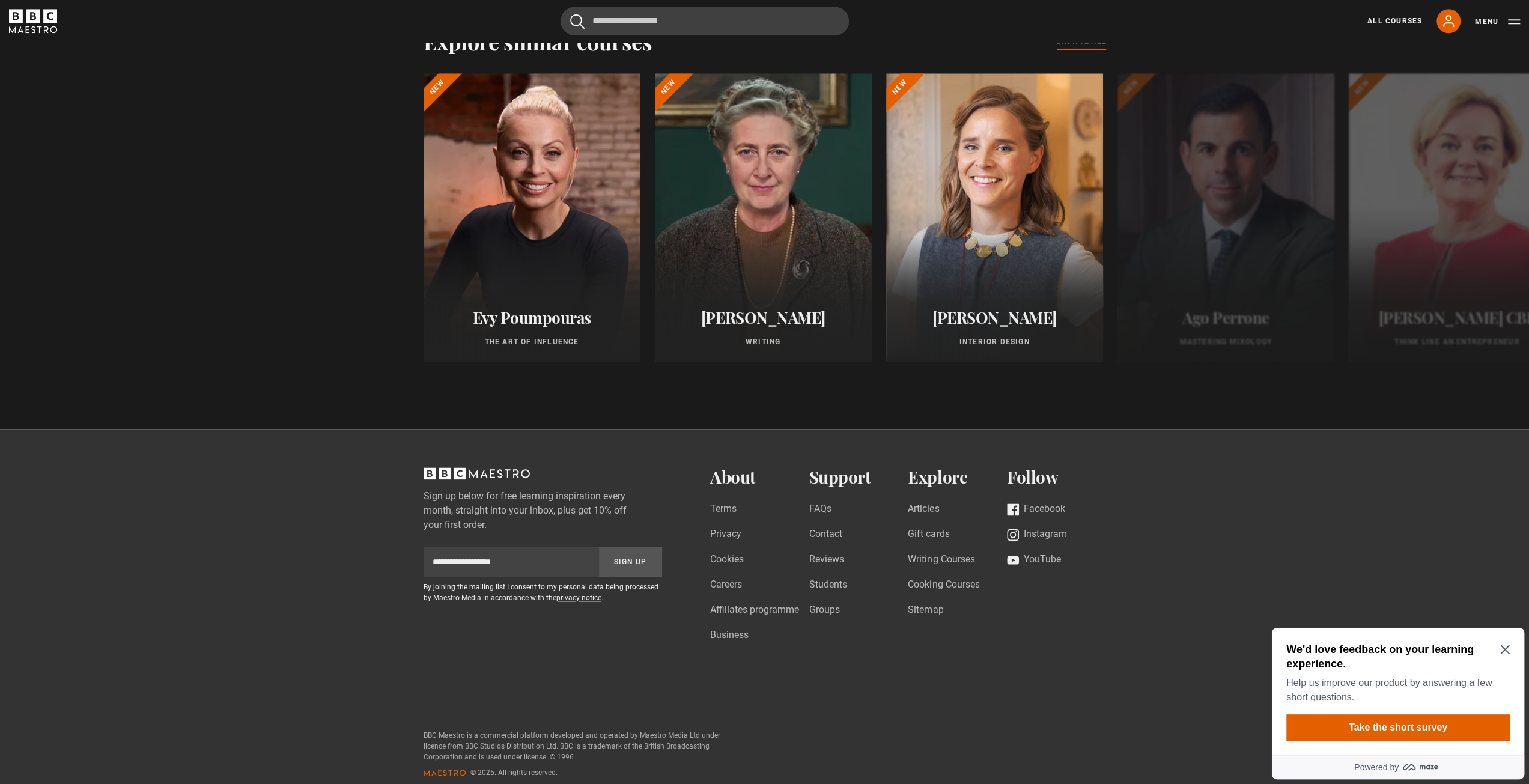
click at [1053, 712] on div "Sign up below for free learning inspiration every month, straight into your inb…" at bounding box center [764, 623] width 774 height 311
